Goal: Task Accomplishment & Management: Manage account settings

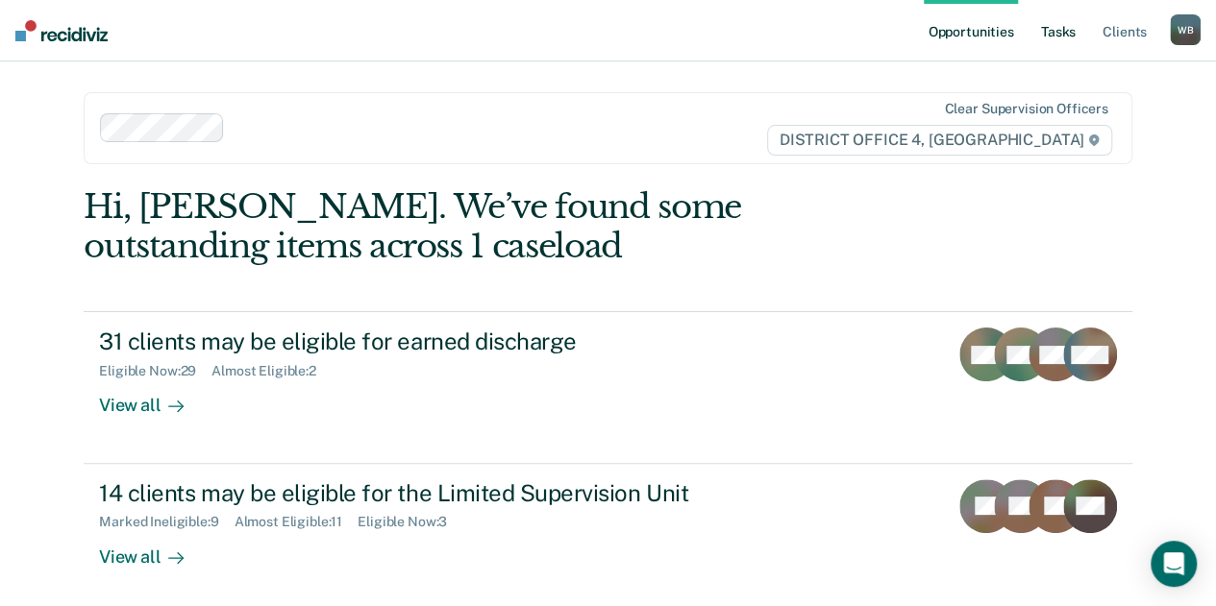
click at [1069, 40] on link "Tasks" at bounding box center [1058, 30] width 42 height 61
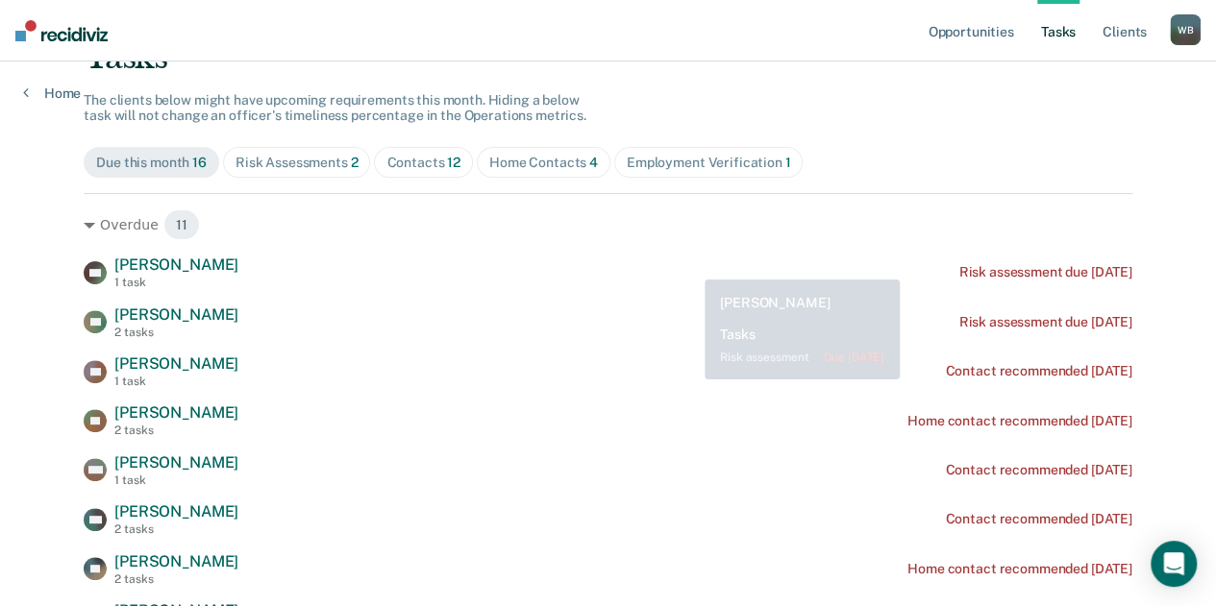
scroll to position [152, 0]
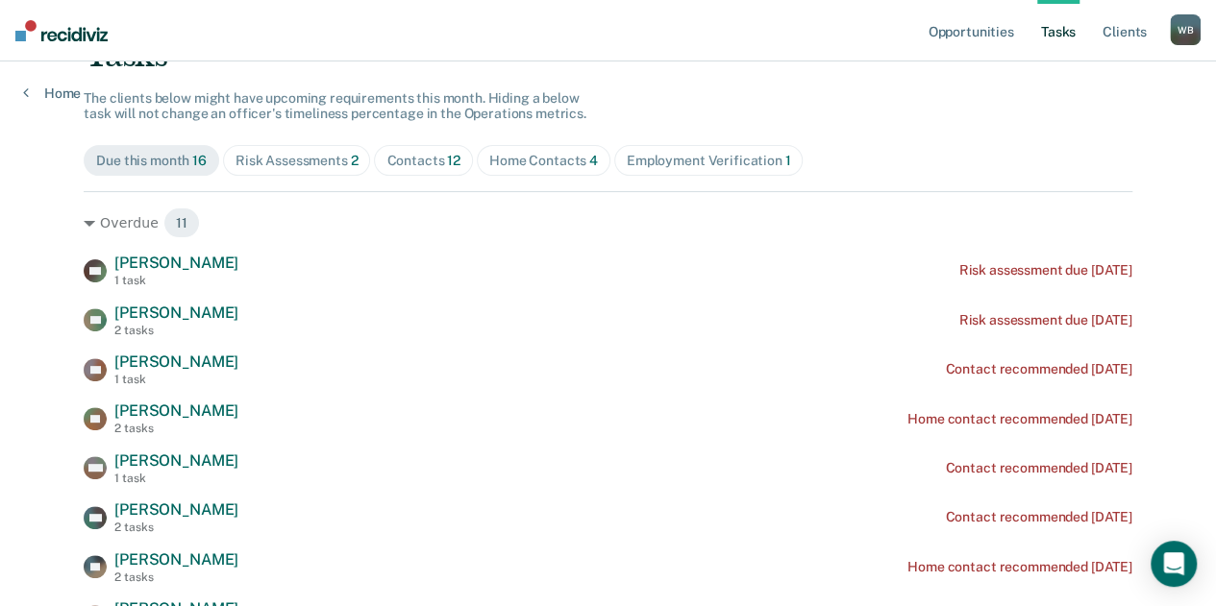
click at [515, 164] on div "Home Contacts 4" at bounding box center [543, 161] width 109 height 16
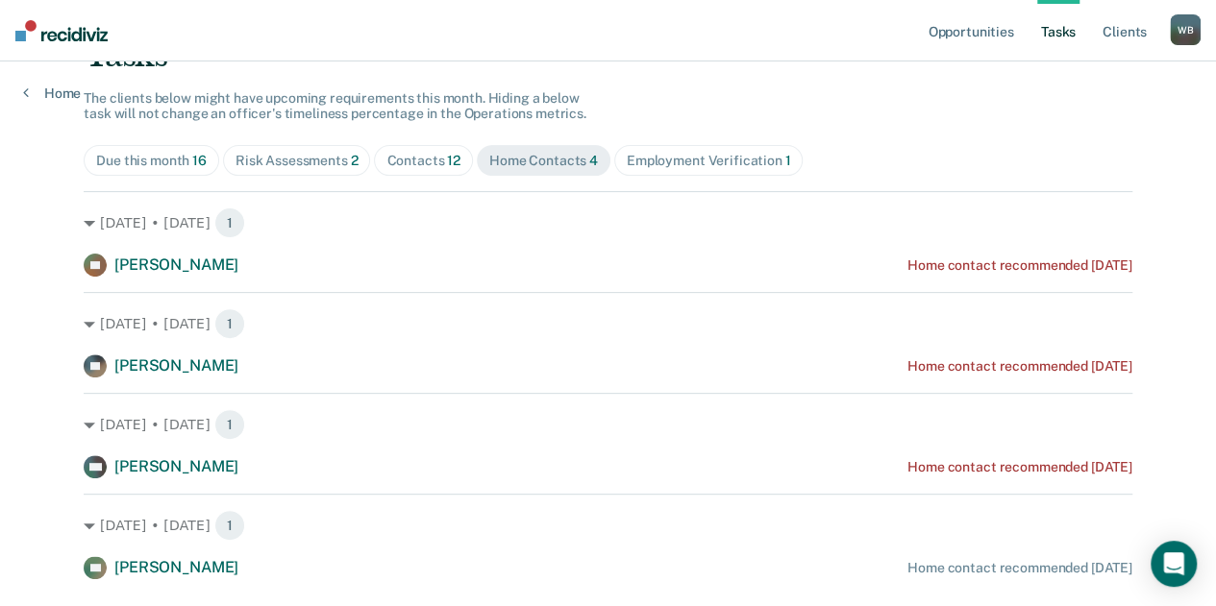
scroll to position [201, 0]
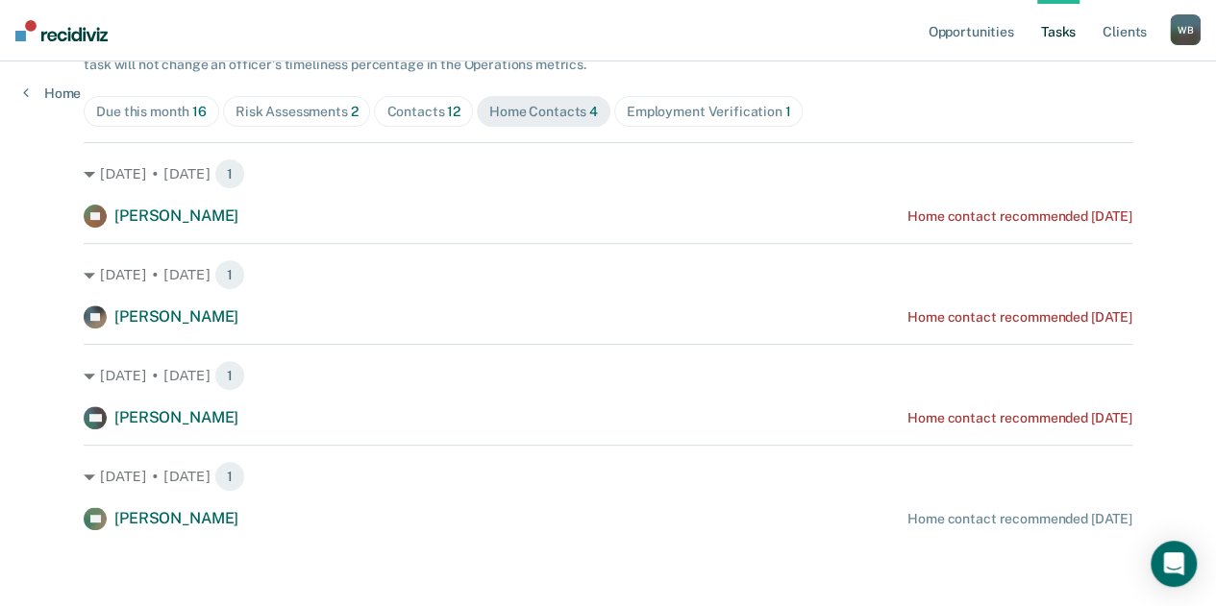
click at [421, 107] on div "Contacts 12" at bounding box center [423, 112] width 74 height 16
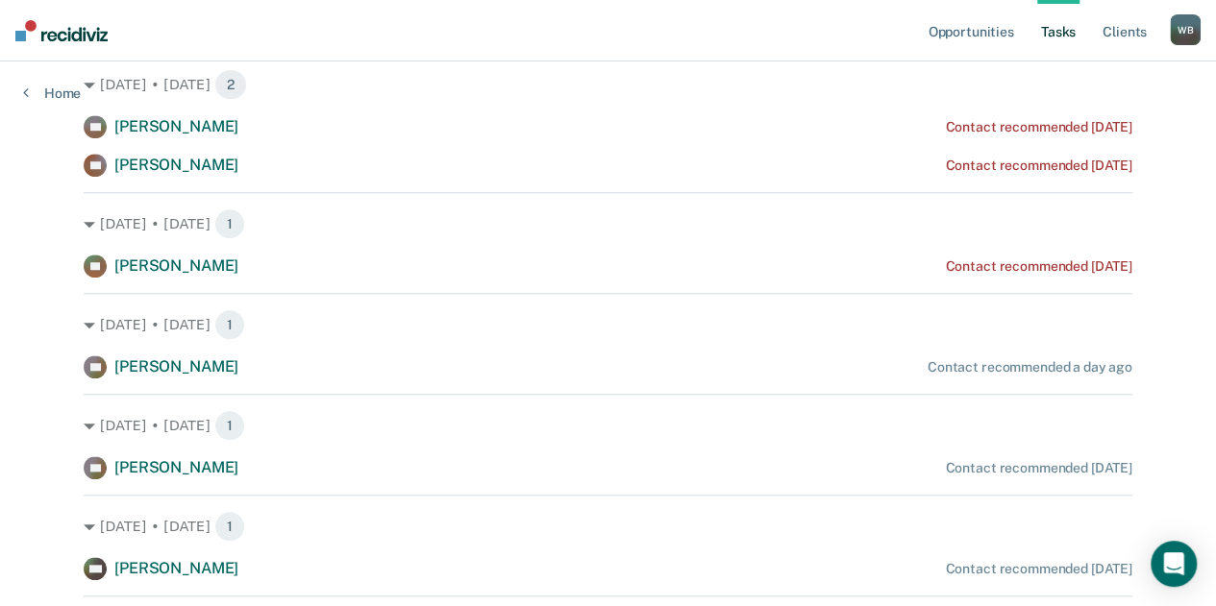
scroll to position [695, 0]
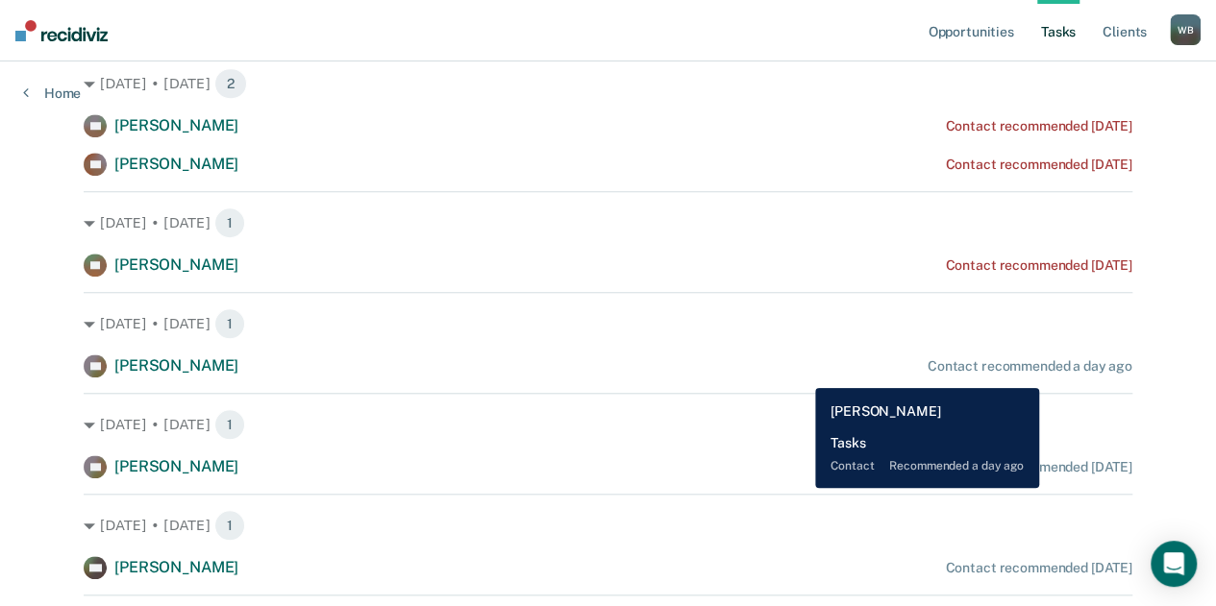
click at [1040, 374] on div "DD [PERSON_NAME] Contact recommended a day ago" at bounding box center [608, 366] width 1048 height 23
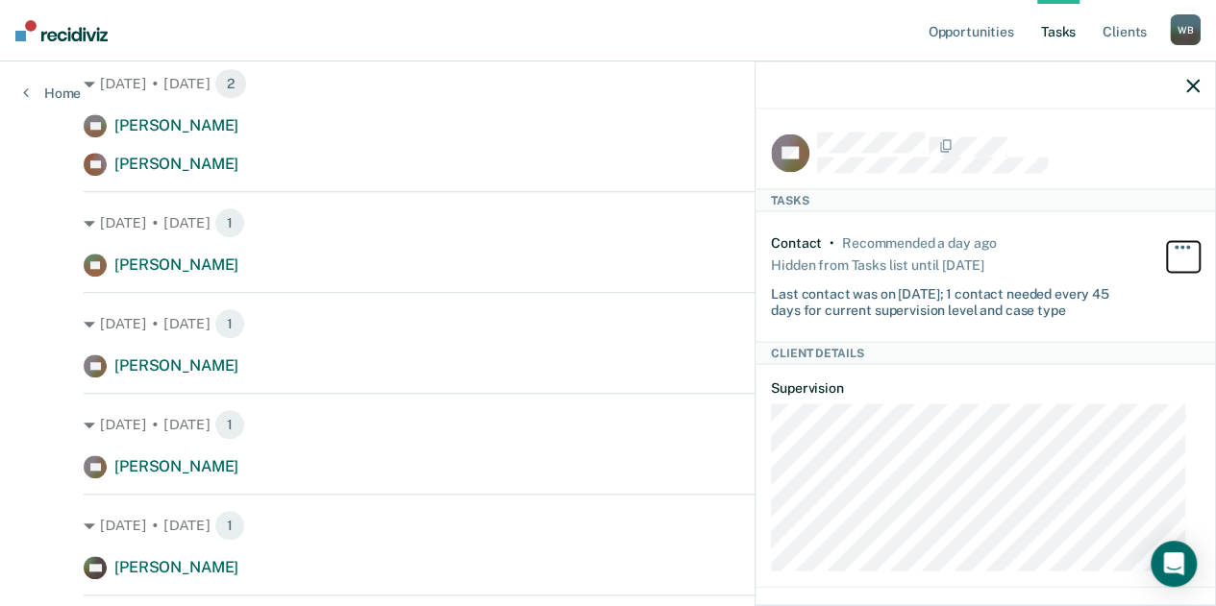
click at [1179, 242] on button "button" at bounding box center [1183, 257] width 33 height 31
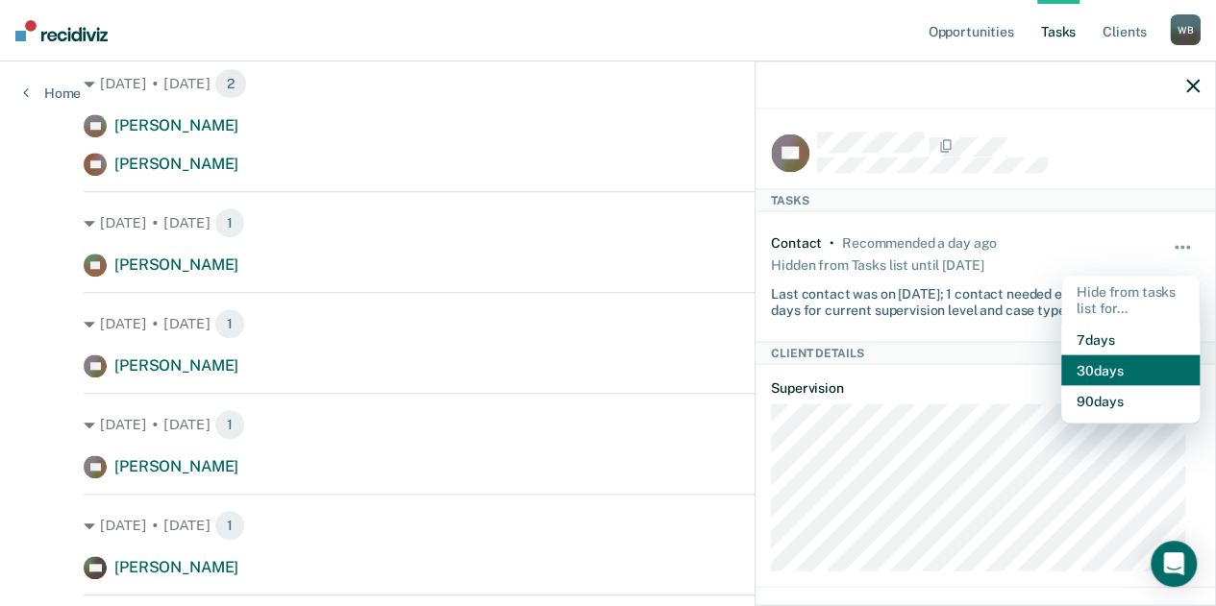
click at [1106, 366] on button "30 days" at bounding box center [1130, 370] width 138 height 31
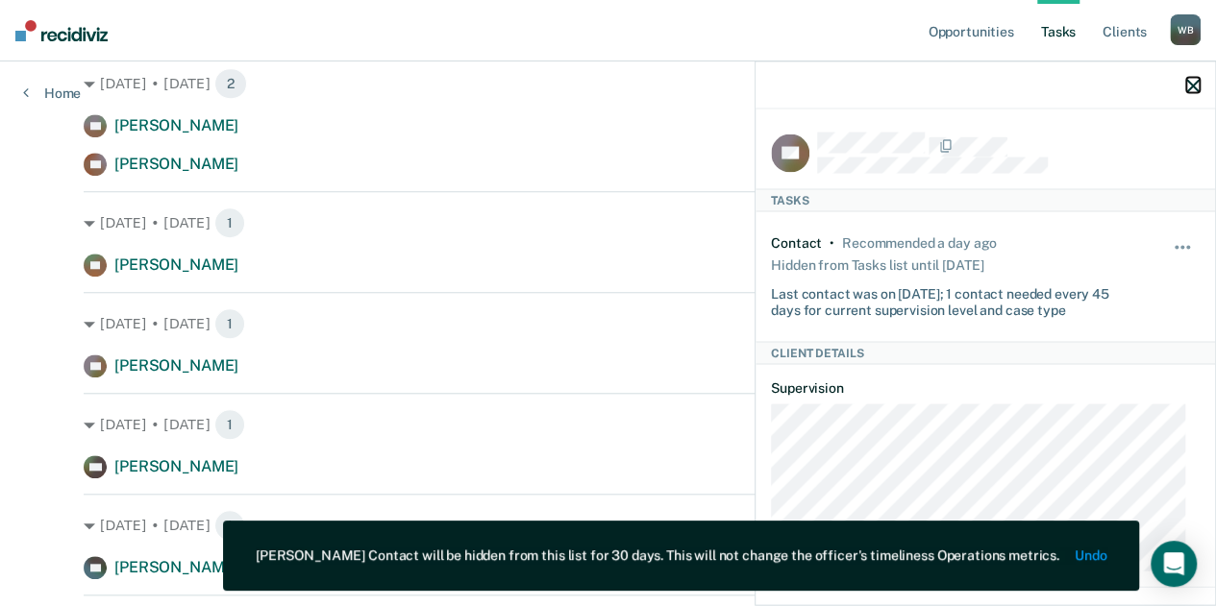
click at [1188, 89] on icon "button" at bounding box center [1192, 85] width 13 height 13
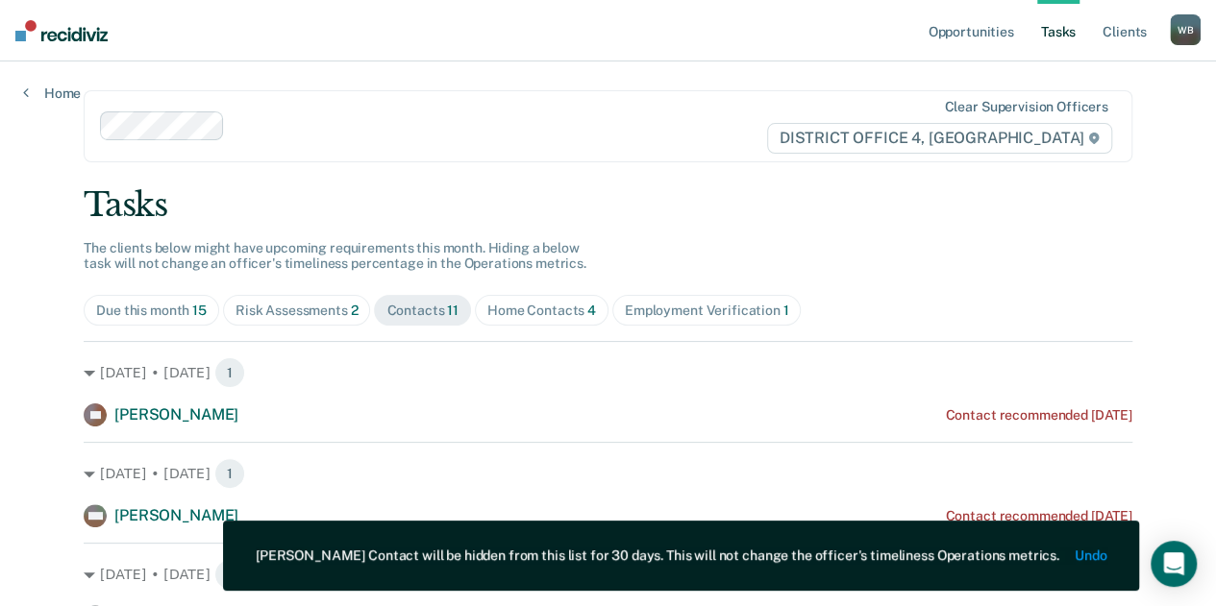
scroll to position [0, 0]
